Goal: Use online tool/utility: Utilize a website feature to perform a specific function

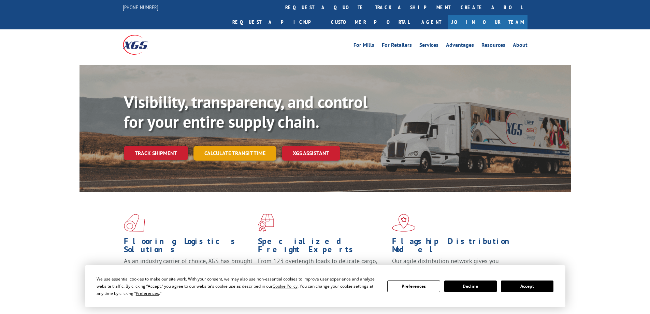
click at [242, 146] on link "Calculate transit time" at bounding box center [234, 153] width 83 height 15
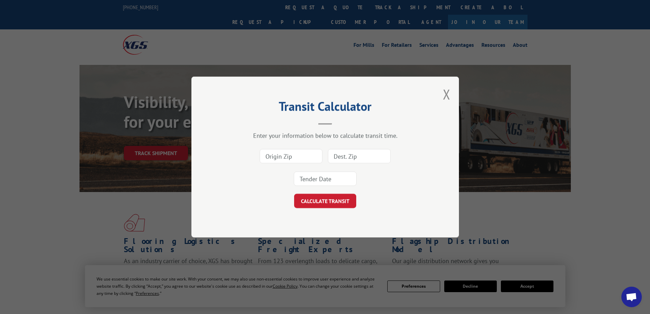
click at [289, 156] on input at bounding box center [291, 156] width 63 height 14
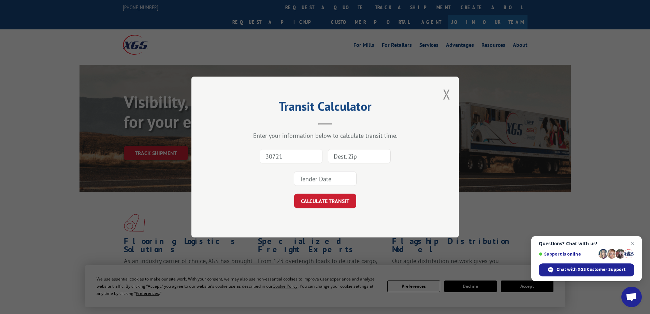
type input "30721"
click at [354, 151] on input at bounding box center [359, 156] width 63 height 14
type input "48089"
click at [337, 174] on input at bounding box center [325, 178] width 63 height 14
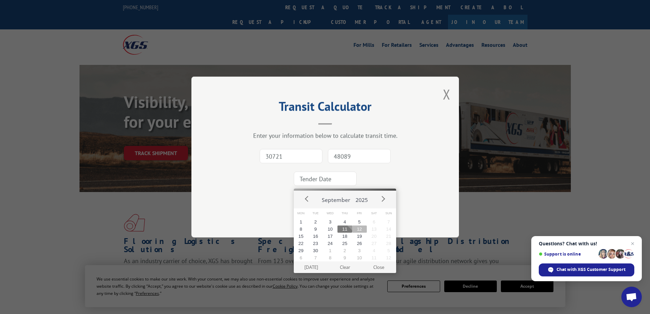
click at [359, 227] on button "12" at bounding box center [359, 228] width 15 height 7
type input "[DATE]"
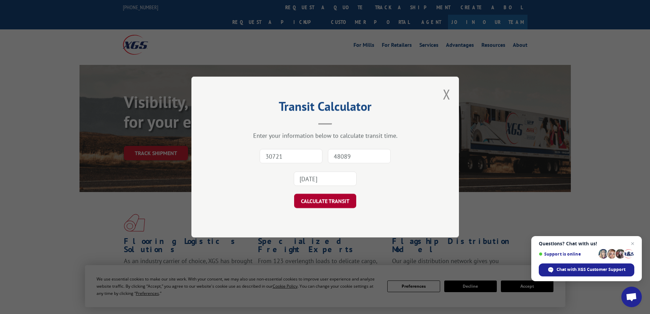
click at [345, 200] on button "CALCULATE TRANSIT" at bounding box center [325, 200] width 62 height 14
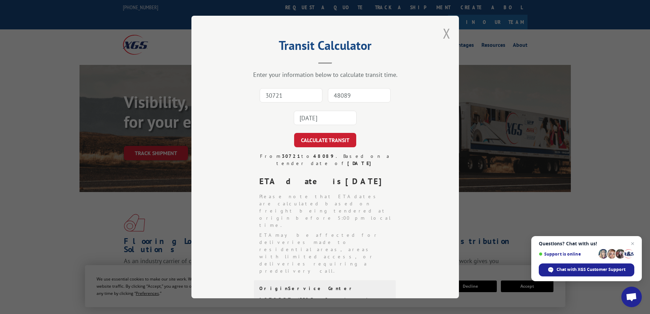
click at [447, 35] on button "Close modal" at bounding box center [447, 33] width 8 height 18
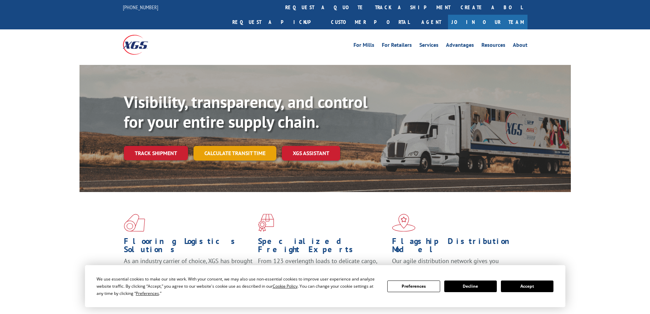
click at [242, 146] on link "Calculate transit time" at bounding box center [234, 153] width 83 height 15
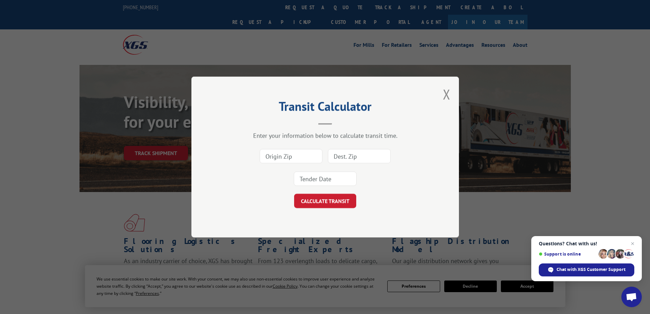
click at [272, 154] on input at bounding box center [291, 156] width 63 height 14
type input "30721"
click at [346, 157] on input at bounding box center [359, 156] width 63 height 14
click at [360, 158] on input at bounding box center [359, 156] width 63 height 14
type input "48089"
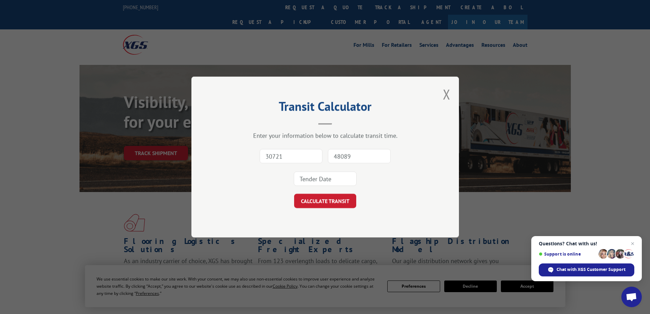
click at [335, 178] on input at bounding box center [325, 178] width 63 height 14
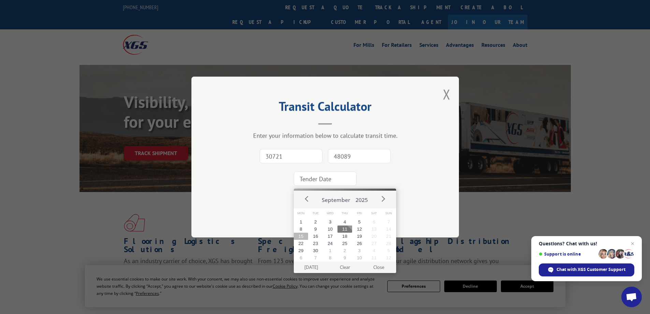
click at [303, 233] on button "15" at bounding box center [301, 235] width 15 height 7
type input "[DATE]"
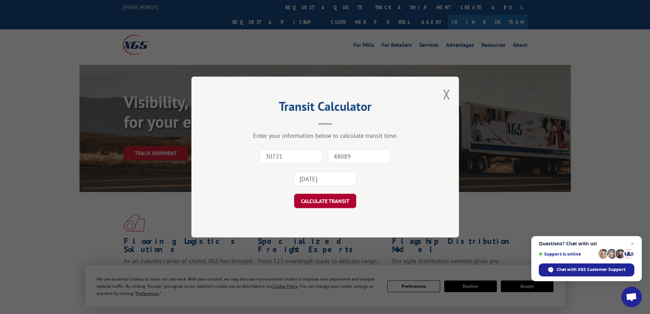
click at [329, 201] on button "CALCULATE TRANSIT" at bounding box center [325, 200] width 62 height 14
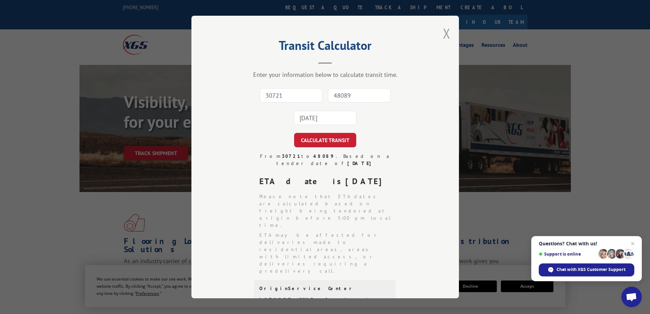
click at [443, 31] on button "Close modal" at bounding box center [447, 33] width 8 height 18
